Goal: Communication & Community: Answer question/provide support

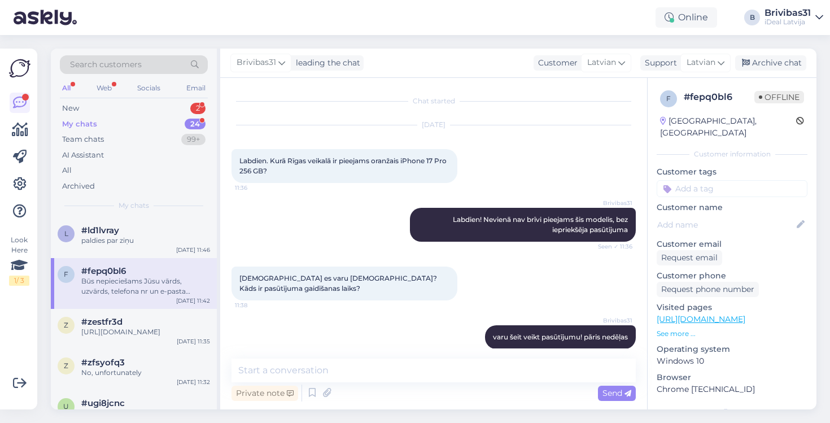
scroll to position [189, 0]
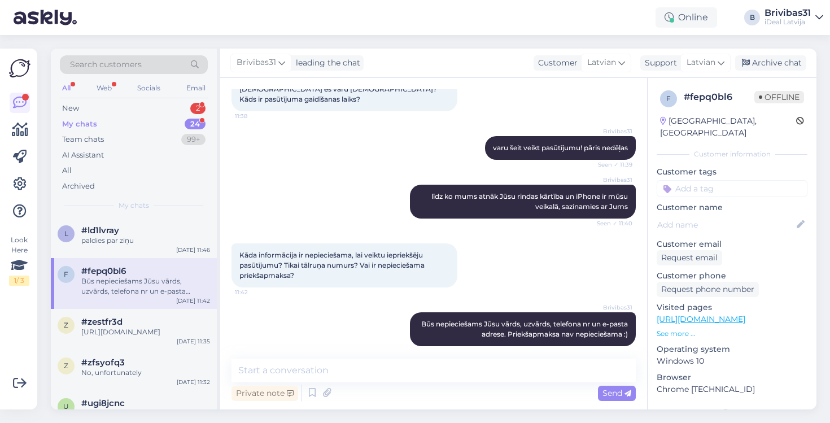
click at [170, 128] on div "My chats 24" at bounding box center [134, 124] width 148 height 16
click at [161, 108] on div "New 2" at bounding box center [134, 108] width 148 height 16
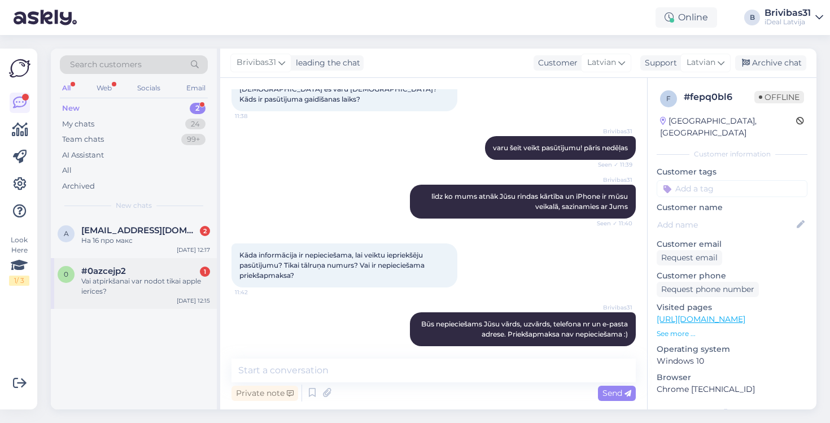
click at [190, 281] on div "Vai atpirkšanai var nodot tikai apple ierīces?" at bounding box center [145, 286] width 129 height 20
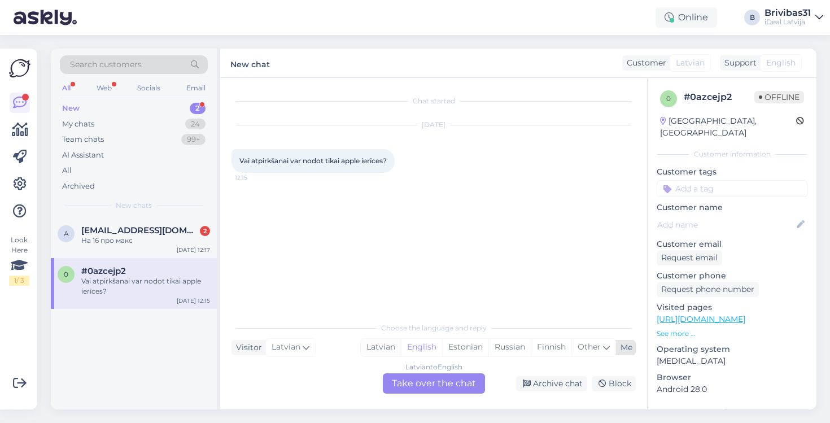
click at [380, 348] on div "Latvian" at bounding box center [381, 347] width 40 height 17
click at [432, 384] on div "Latvian to Latvian Take over the chat" at bounding box center [434, 383] width 102 height 20
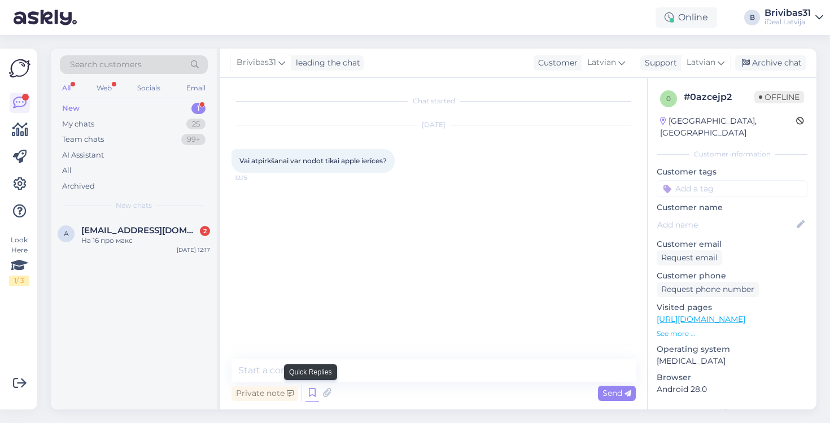
click at [315, 395] on icon at bounding box center [312, 392] width 14 height 17
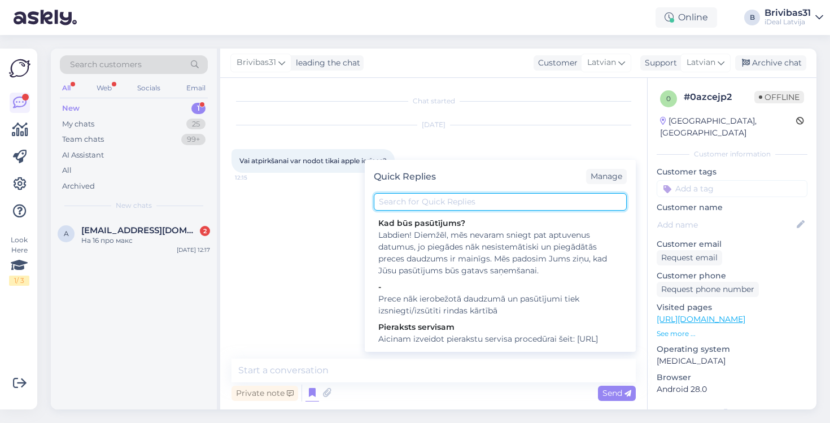
click at [455, 204] on input "text" at bounding box center [500, 202] width 253 height 18
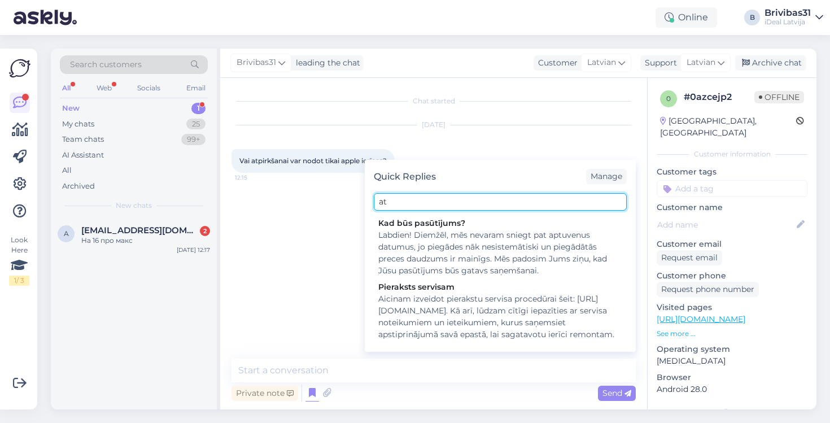
type input "a"
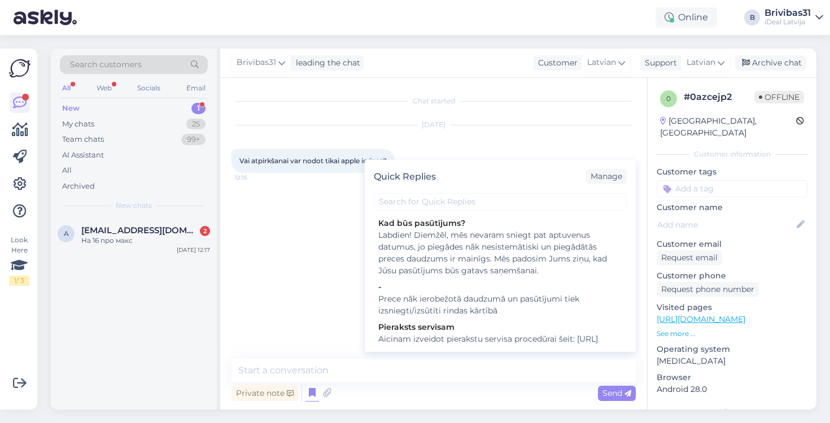
click at [292, 340] on div "Chat started [DATE] Vai atpirkšanai var nodot tikai apple ierīces? 12:15" at bounding box center [438, 218] width 414 height 259
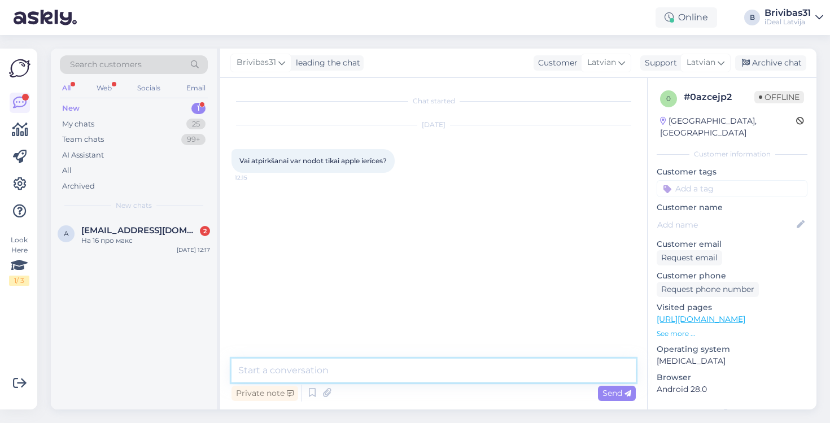
click at [292, 367] on textarea at bounding box center [433, 370] width 404 height 24
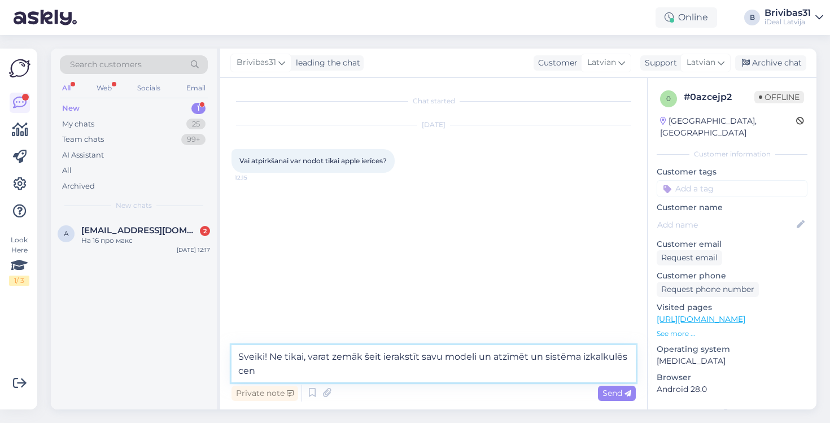
type textarea "Sveiki! Ne tikai, varat zemāk šeit ierakstīt savu modeli un atzīmēt un sistēma …"
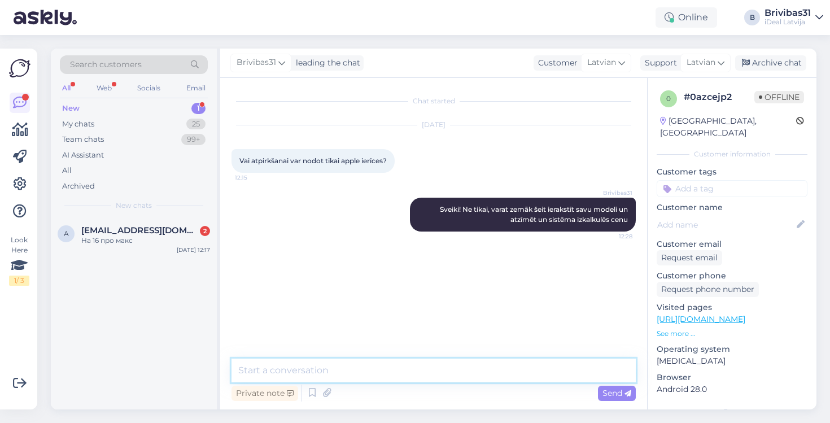
paste textarea "[URL][DOMAIN_NAME]"
type textarea "[URL][DOMAIN_NAME]"
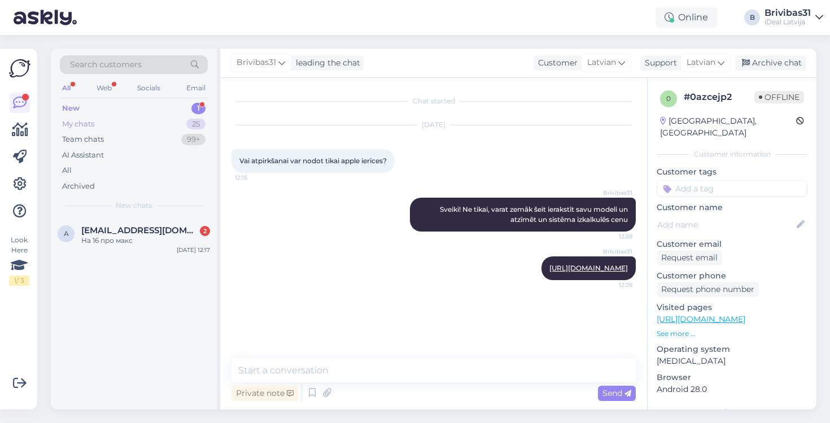
click at [129, 122] on div "My chats 25" at bounding box center [134, 124] width 148 height 16
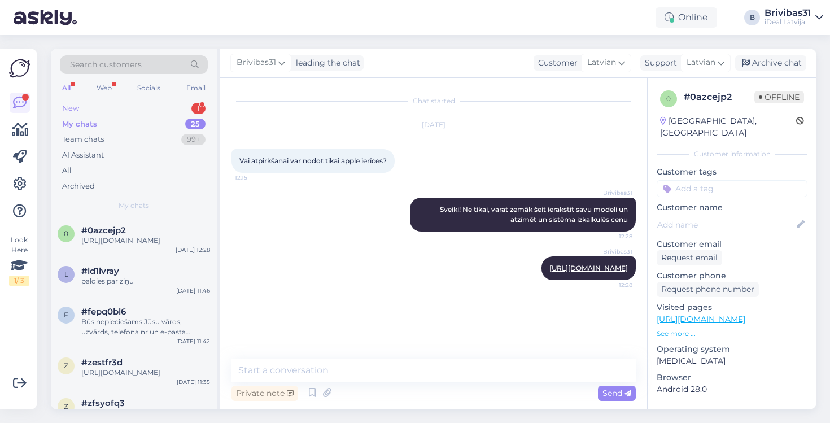
click at [132, 108] on div "New 1" at bounding box center [134, 108] width 148 height 16
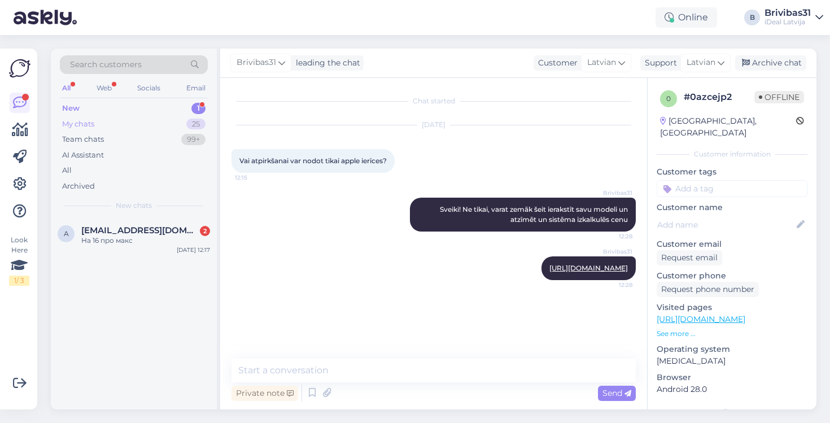
click at [138, 123] on div "My chats 25" at bounding box center [134, 124] width 148 height 16
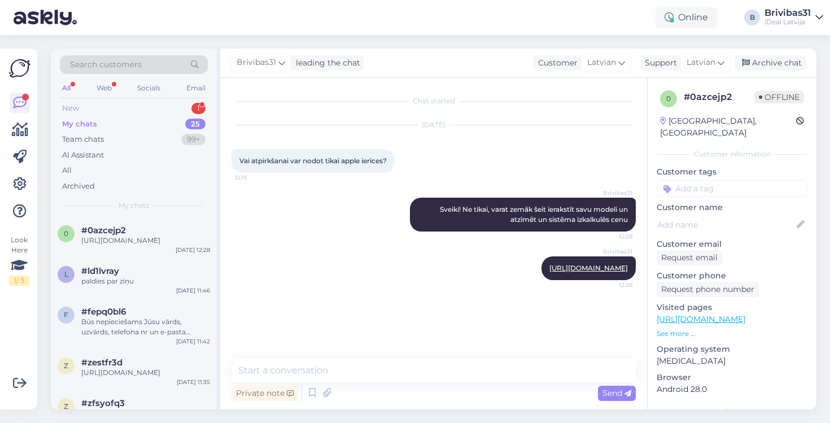
click at [156, 106] on div "New 1" at bounding box center [134, 108] width 148 height 16
